Goal: Information Seeking & Learning: Learn about a topic

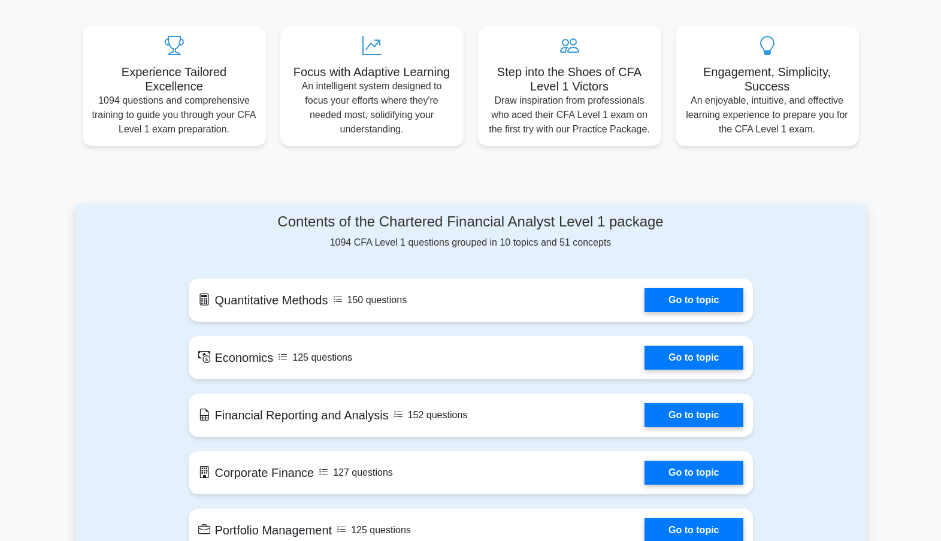
scroll to position [359, 0]
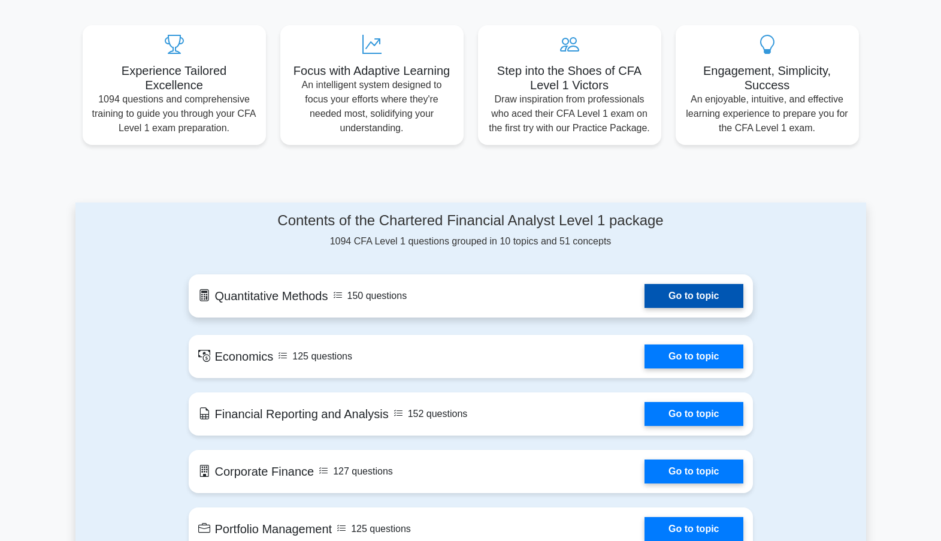
click at [659, 298] on link "Go to topic" at bounding box center [693, 296] width 98 height 24
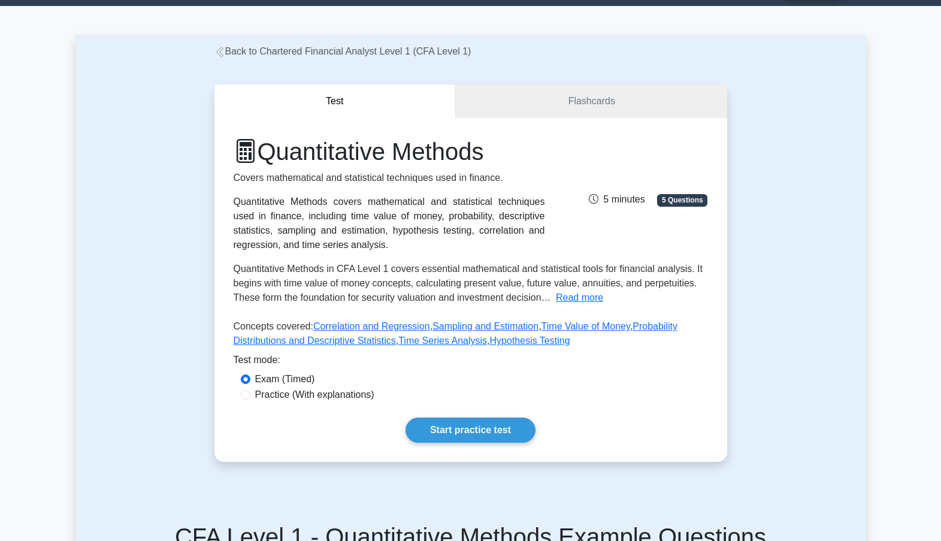
scroll to position [180, 0]
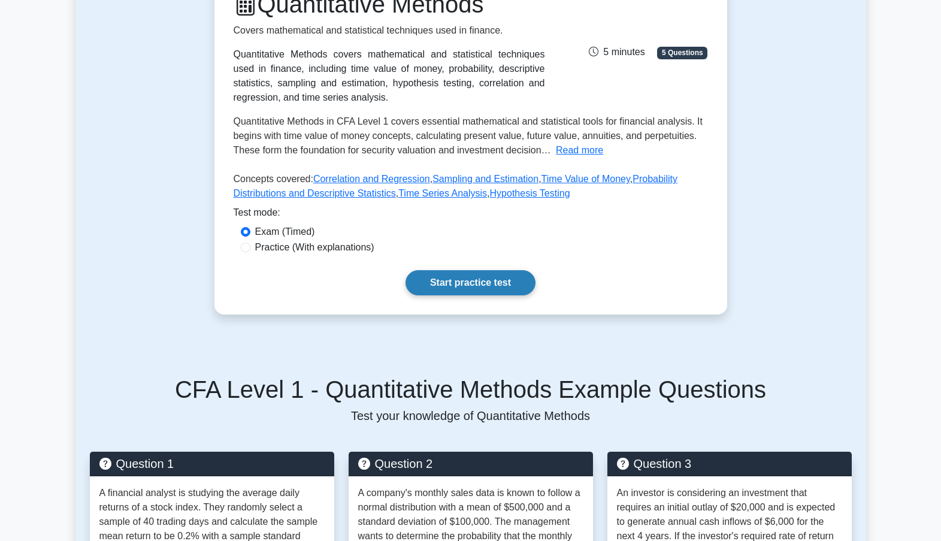
click at [462, 283] on link "Start practice test" at bounding box center [470, 282] width 130 height 25
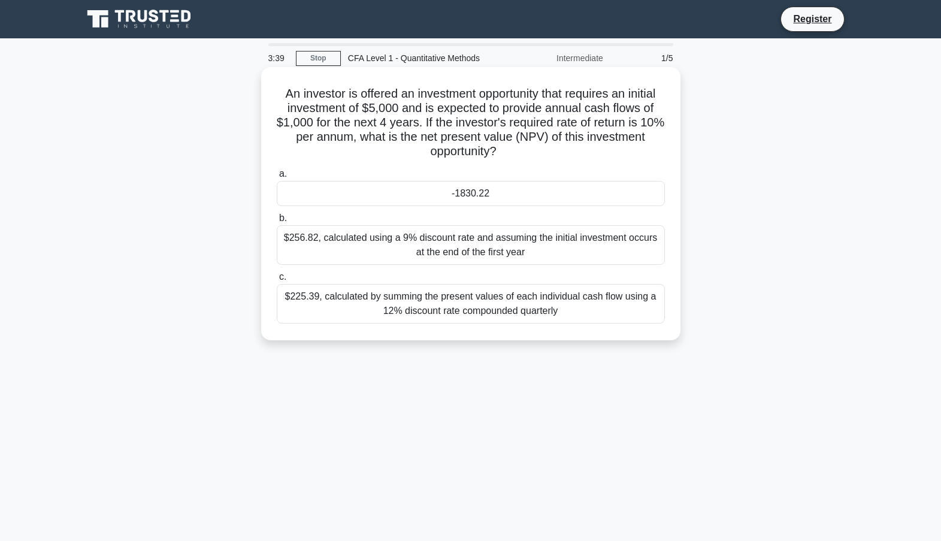
click at [458, 190] on div "-1830.22" at bounding box center [471, 193] width 388 height 25
click at [277, 178] on input "a. -1830.22" at bounding box center [277, 174] width 0 height 8
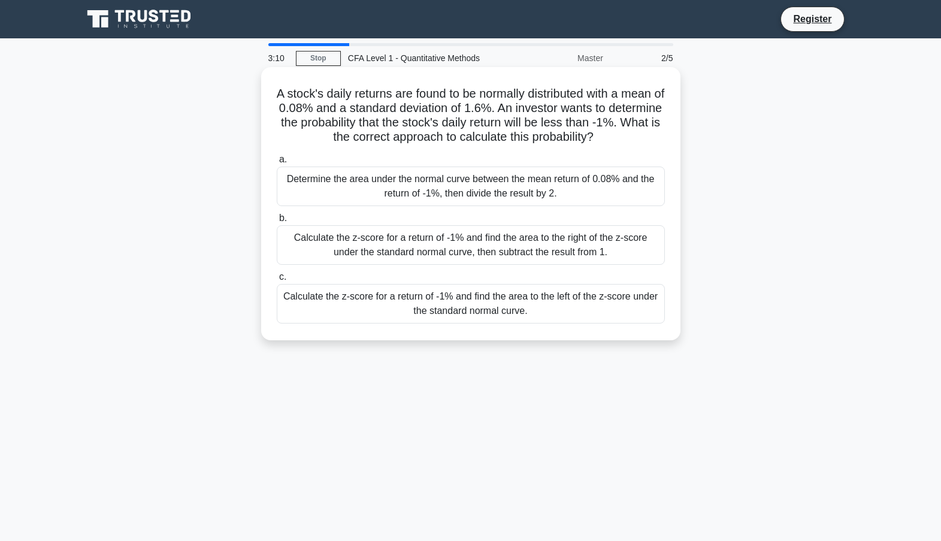
click at [426, 299] on div "Calculate the z-score for a return of -1% and find the area to the left of the …" at bounding box center [471, 304] width 388 height 40
click at [277, 281] on input "c. Calculate the z-score for a return of -1% and find the area to the left of t…" at bounding box center [277, 277] width 0 height 8
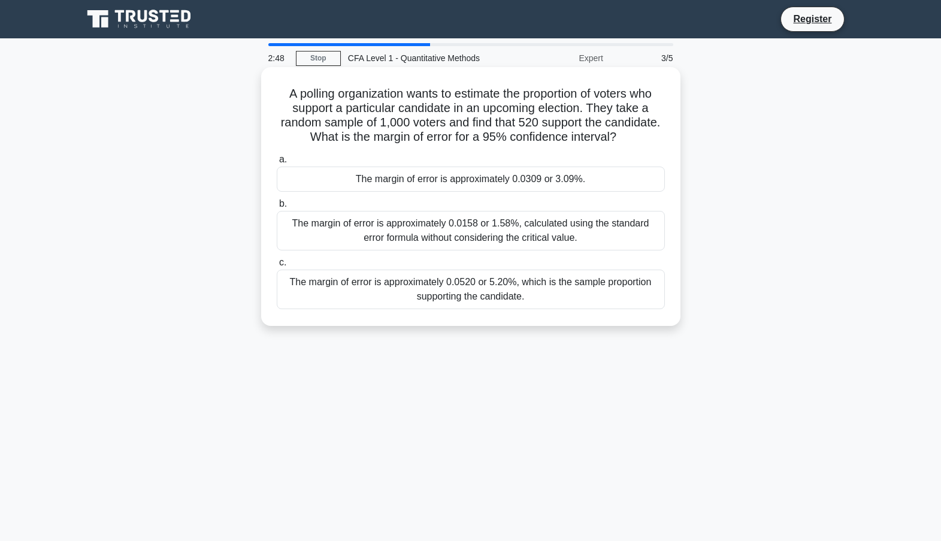
click at [556, 243] on div "The margin of error is approximately 0.0158 or 1.58%, calculated using the stan…" at bounding box center [471, 231] width 388 height 40
click at [277, 208] on input "b. The margin of error is approximately 0.0158 or 1.58%, calculated using the s…" at bounding box center [277, 204] width 0 height 8
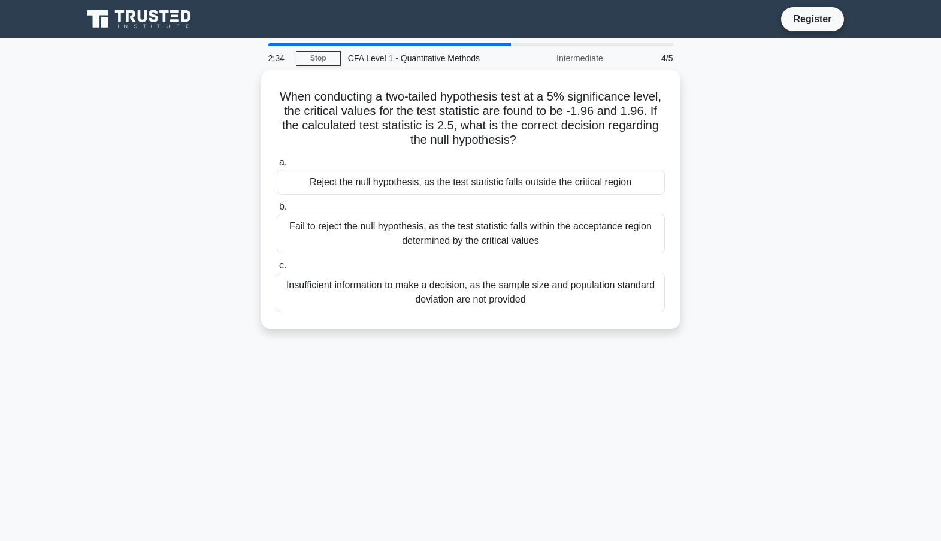
click at [556, 243] on div "Fail to reject the null hypothesis, as the test statistic falls within the acce…" at bounding box center [471, 234] width 388 height 40
click at [277, 211] on input "b. Fail to reject the null hypothesis, as the test statistic falls within the a…" at bounding box center [277, 207] width 0 height 8
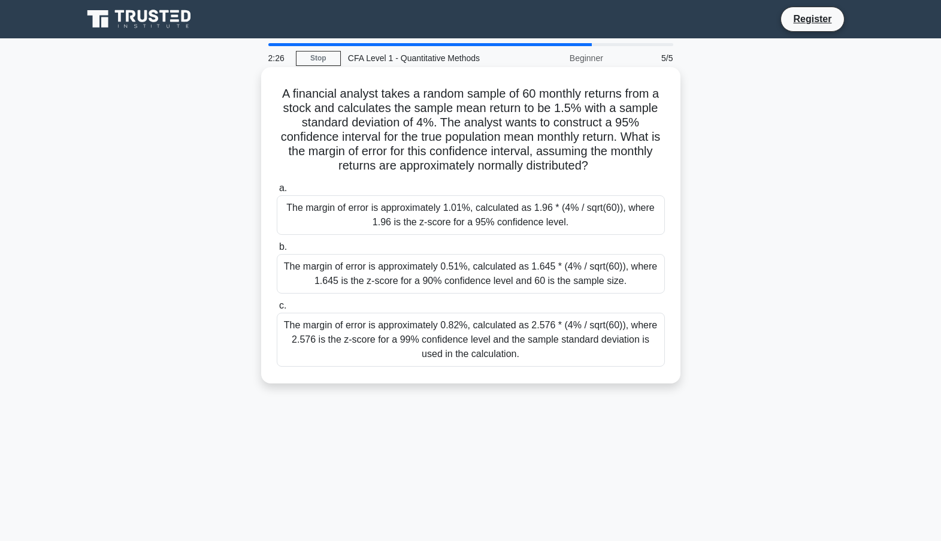
click at [551, 339] on div "The margin of error is approximately 0.82%, calculated as 2.576 * (4% / sqrt(60…" at bounding box center [471, 340] width 388 height 54
click at [277, 310] on input "c. The margin of error is approximately 0.82%, calculated as 2.576 * (4% / sqrt…" at bounding box center [277, 306] width 0 height 8
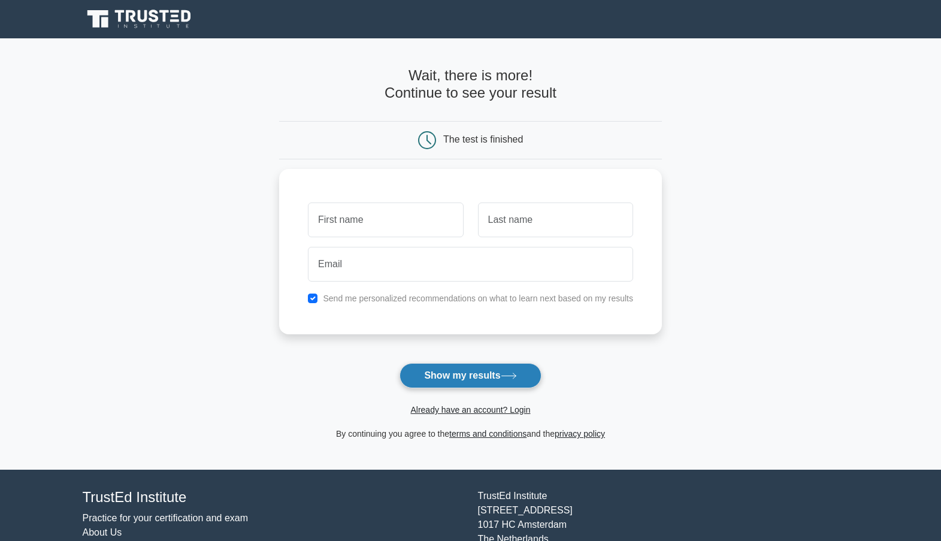
click at [468, 379] on button "Show my results" at bounding box center [469, 375] width 141 height 25
click at [390, 213] on input "text" at bounding box center [385, 216] width 155 height 35
type input "vishal"
click at [479, 374] on button "Show my results" at bounding box center [469, 375] width 141 height 25
type input "pagar"
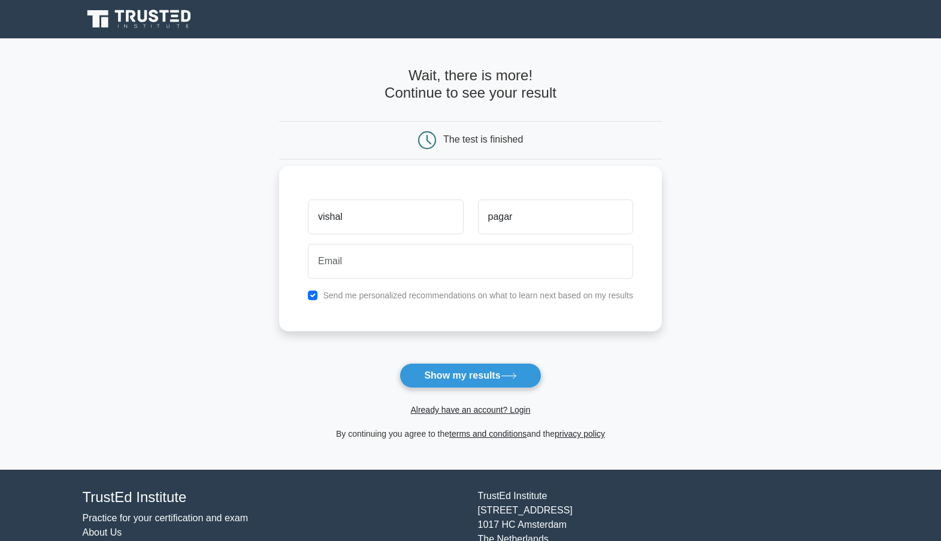
click at [382, 296] on label "Send me personalized recommendations on what to learn next based on my results" at bounding box center [478, 295] width 310 height 10
click at [458, 387] on button "Show my results" at bounding box center [469, 375] width 141 height 25
